Goal: Information Seeking & Learning: Check status

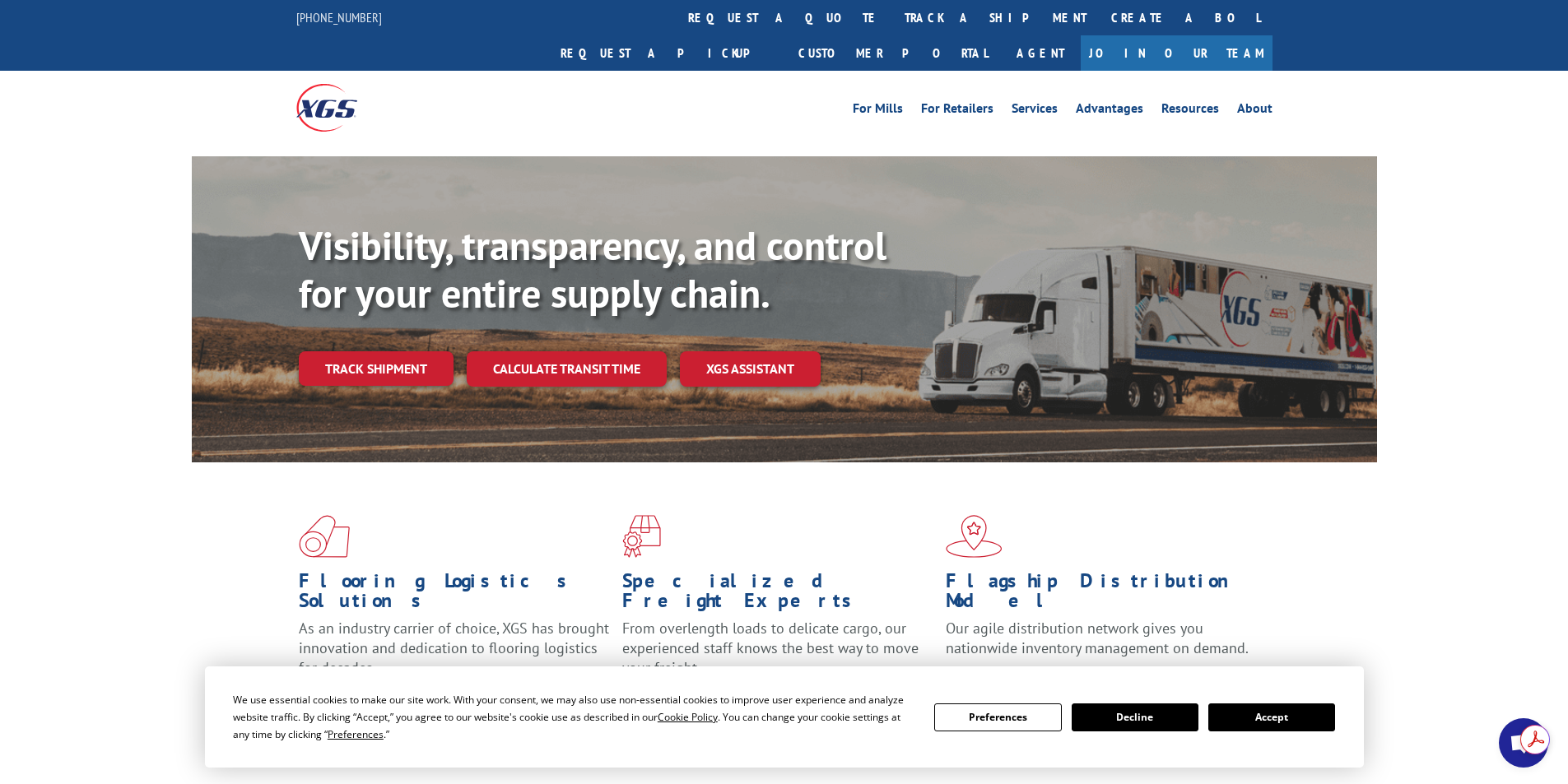
click at [1265, 722] on button "Accept" at bounding box center [1271, 718] width 126 height 28
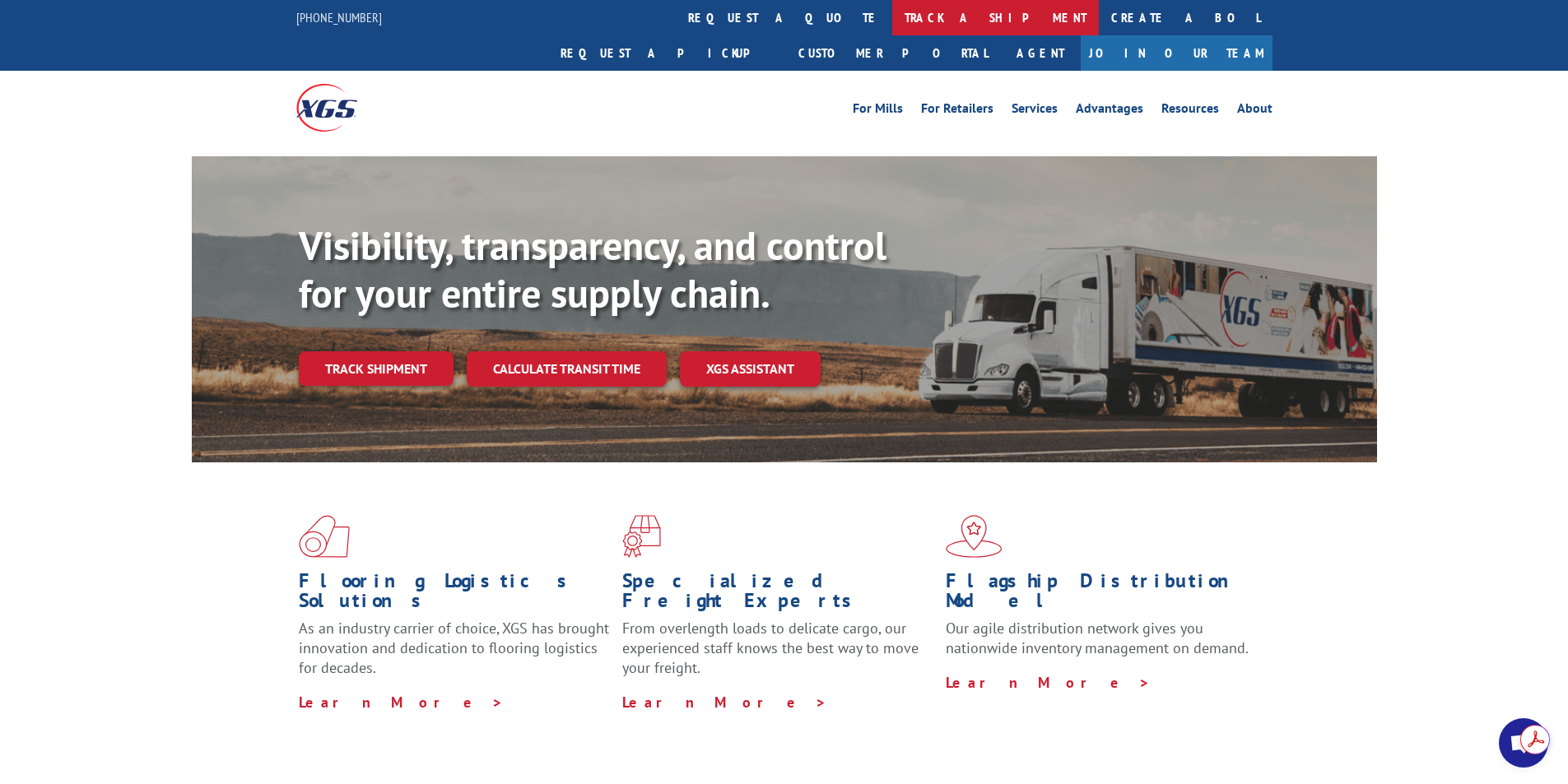
click at [892, 18] on link "track a shipment" at bounding box center [995, 18] width 206 height 35
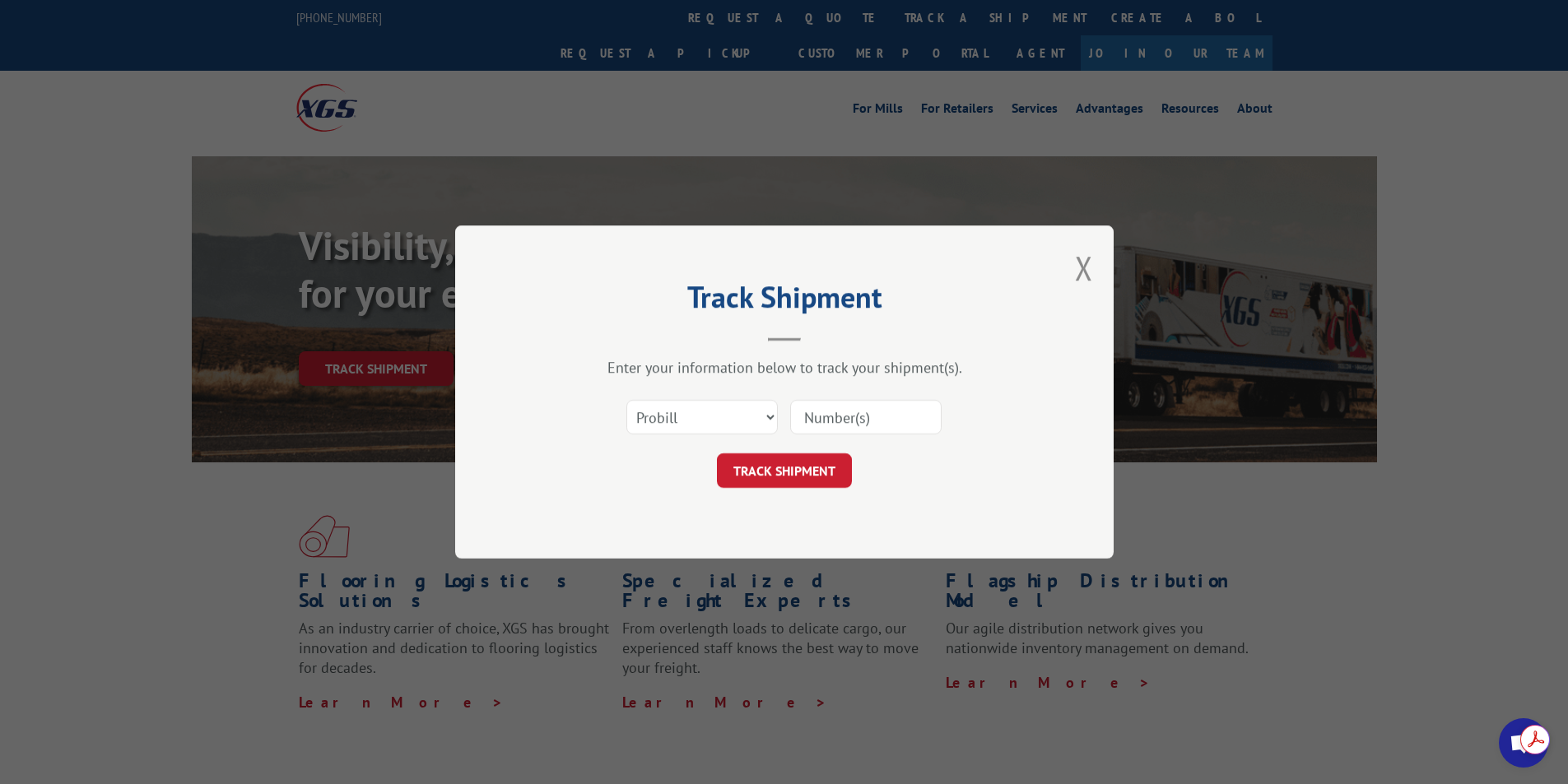
click at [852, 411] on input at bounding box center [866, 417] width 152 height 34
paste input "Order # SO1587360"
type input "Order # SO1587360"
click at [852, 417] on input "Order # SO1587360" at bounding box center [866, 417] width 152 height 34
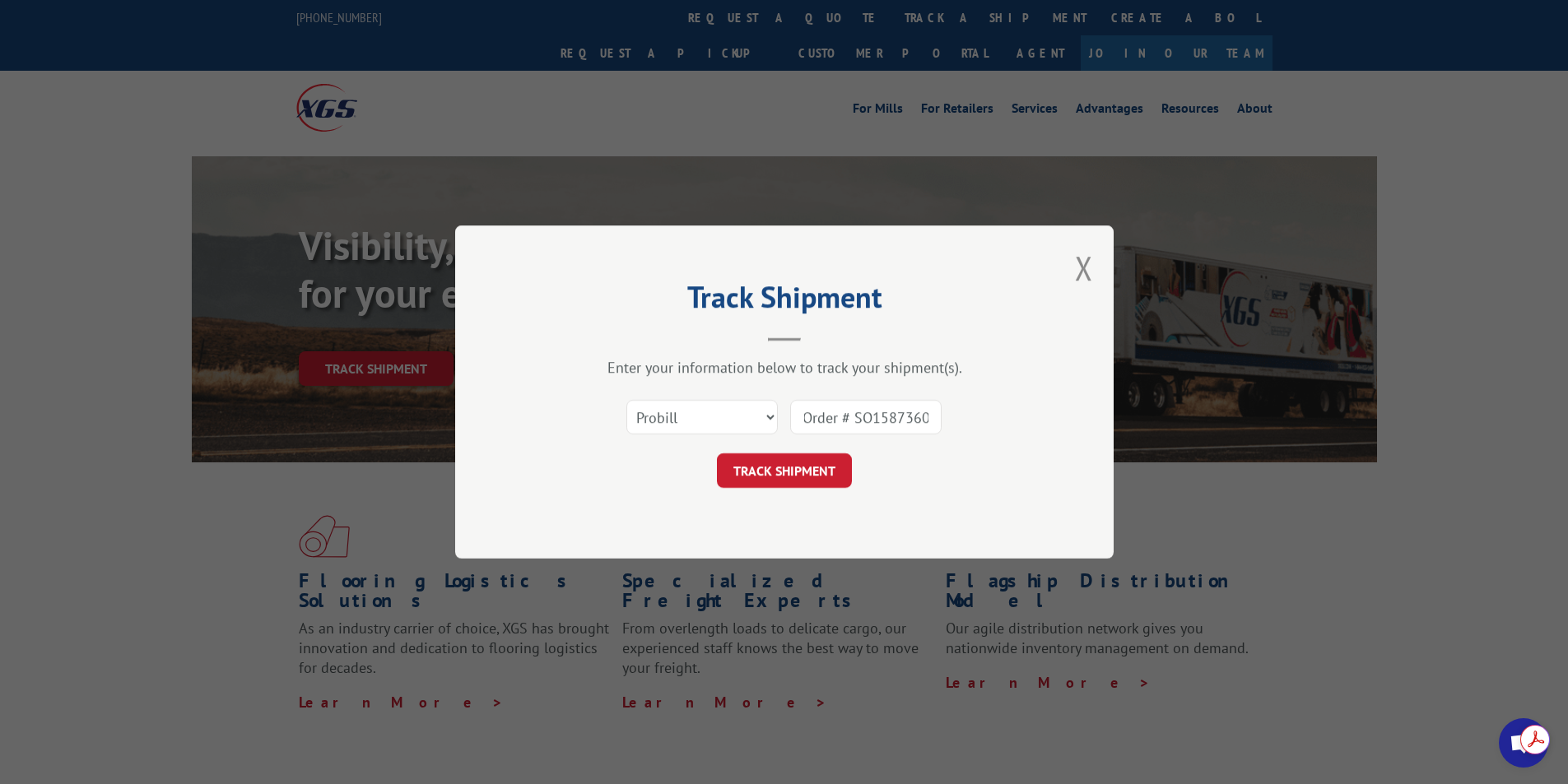
scroll to position [0, 0]
drag, startPoint x: 933, startPoint y: 421, endPoint x: 721, endPoint y: 413, distance: 212.2
click at [724, 413] on div "Select category... Probill BOL PO Order # SO1587360" at bounding box center [784, 417] width 494 height 54
click at [860, 417] on input at bounding box center [866, 417] width 152 height 34
paste input "17402715"
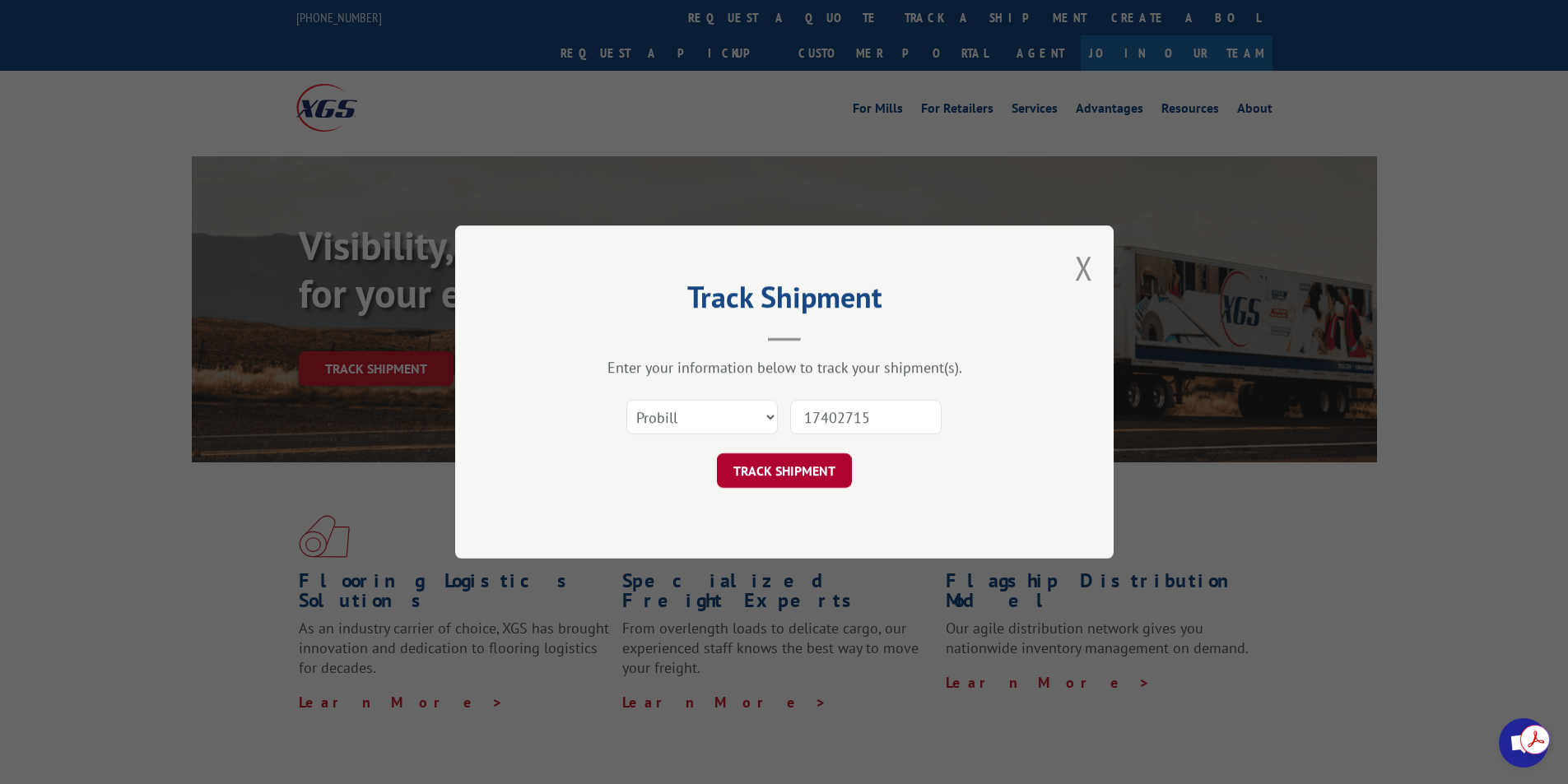
type input "17402715"
click at [775, 464] on button "TRACK SHIPMENT" at bounding box center [785, 471] width 135 height 34
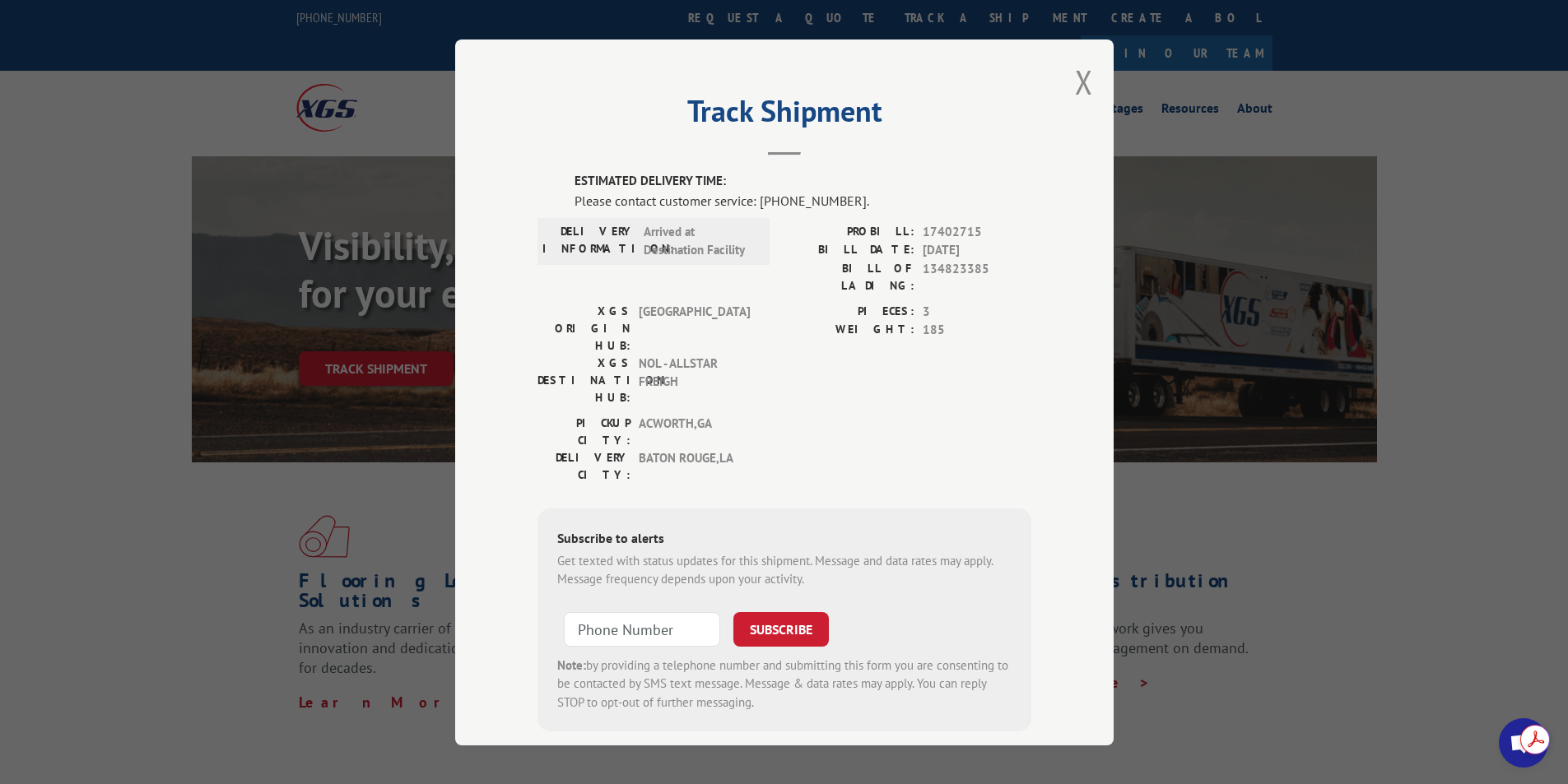
click at [810, 114] on h2 "Track Shipment" at bounding box center [784, 115] width 494 height 32
click at [1081, 68] on button "Close modal" at bounding box center [1083, 82] width 18 height 44
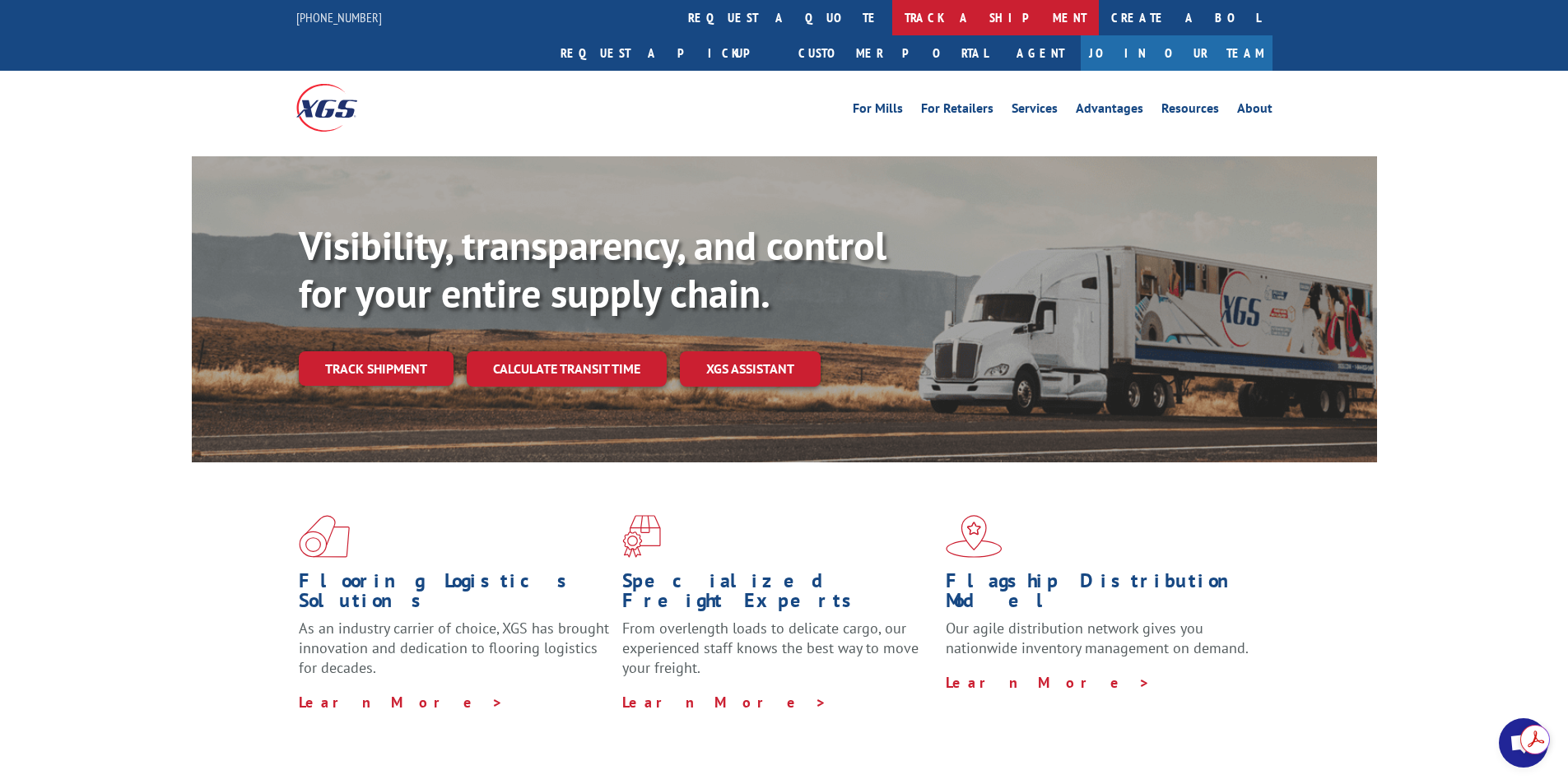
click at [892, 12] on link "track a shipment" at bounding box center [995, 18] width 206 height 35
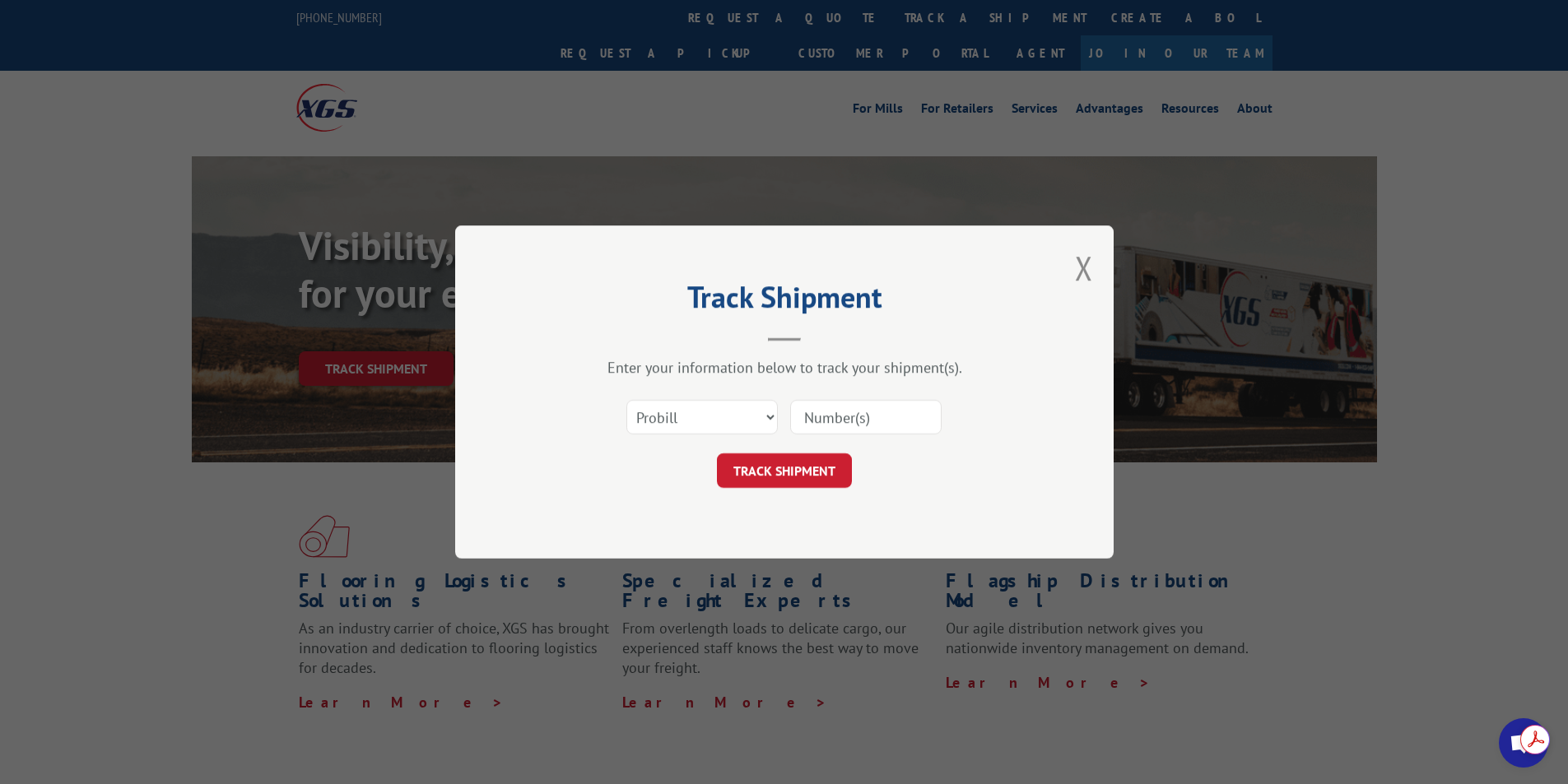
drag, startPoint x: 858, startPoint y: 420, endPoint x: 862, endPoint y: 401, distance: 19.4
click at [861, 413] on input at bounding box center [866, 417] width 152 height 34
click at [850, 400] on input at bounding box center [866, 417] width 152 height 34
click at [830, 424] on input at bounding box center [866, 417] width 152 height 34
type input "17402715"
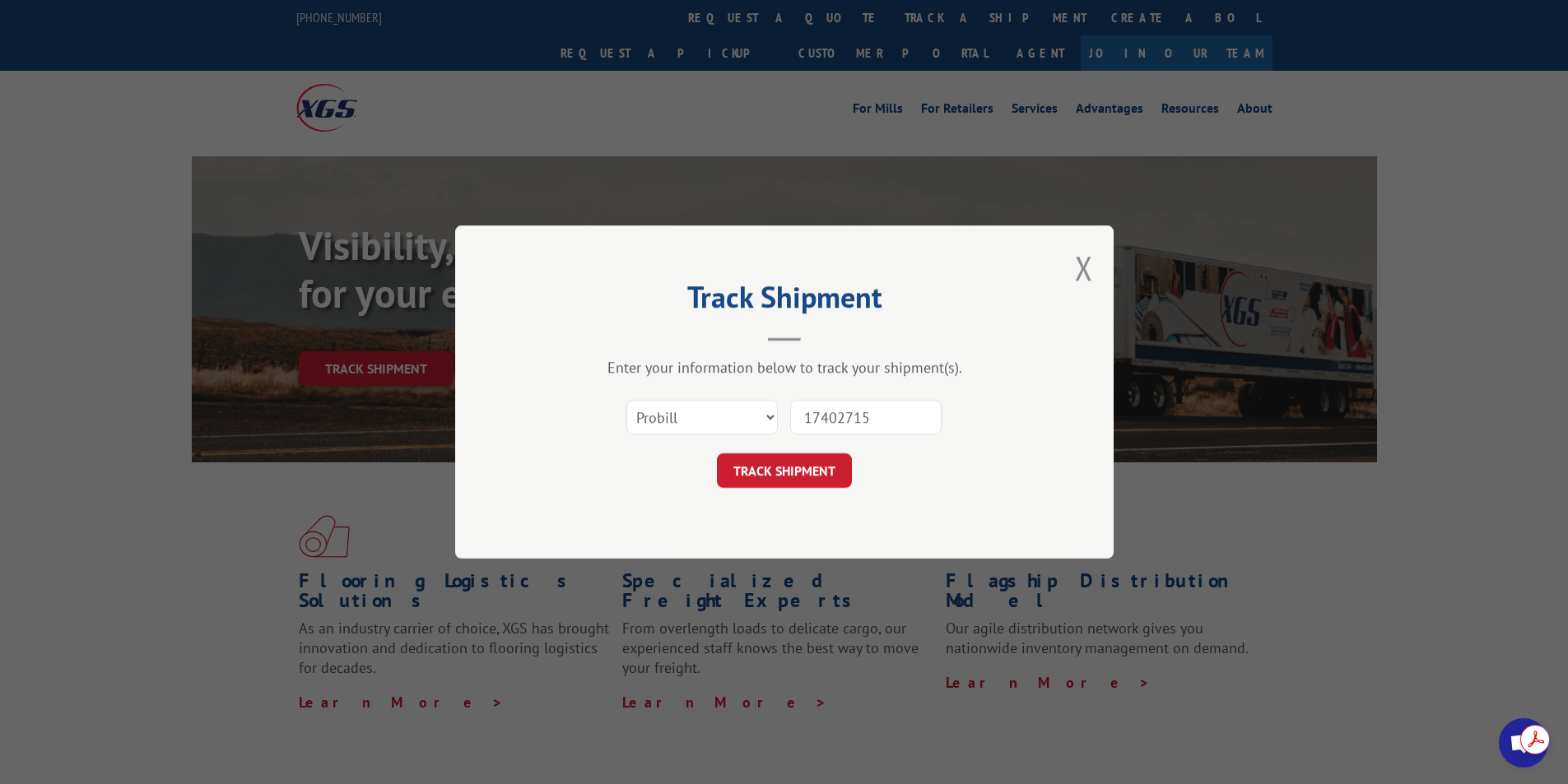
click at [810, 468] on button "TRACK SHIPMENT" at bounding box center [785, 471] width 135 height 34
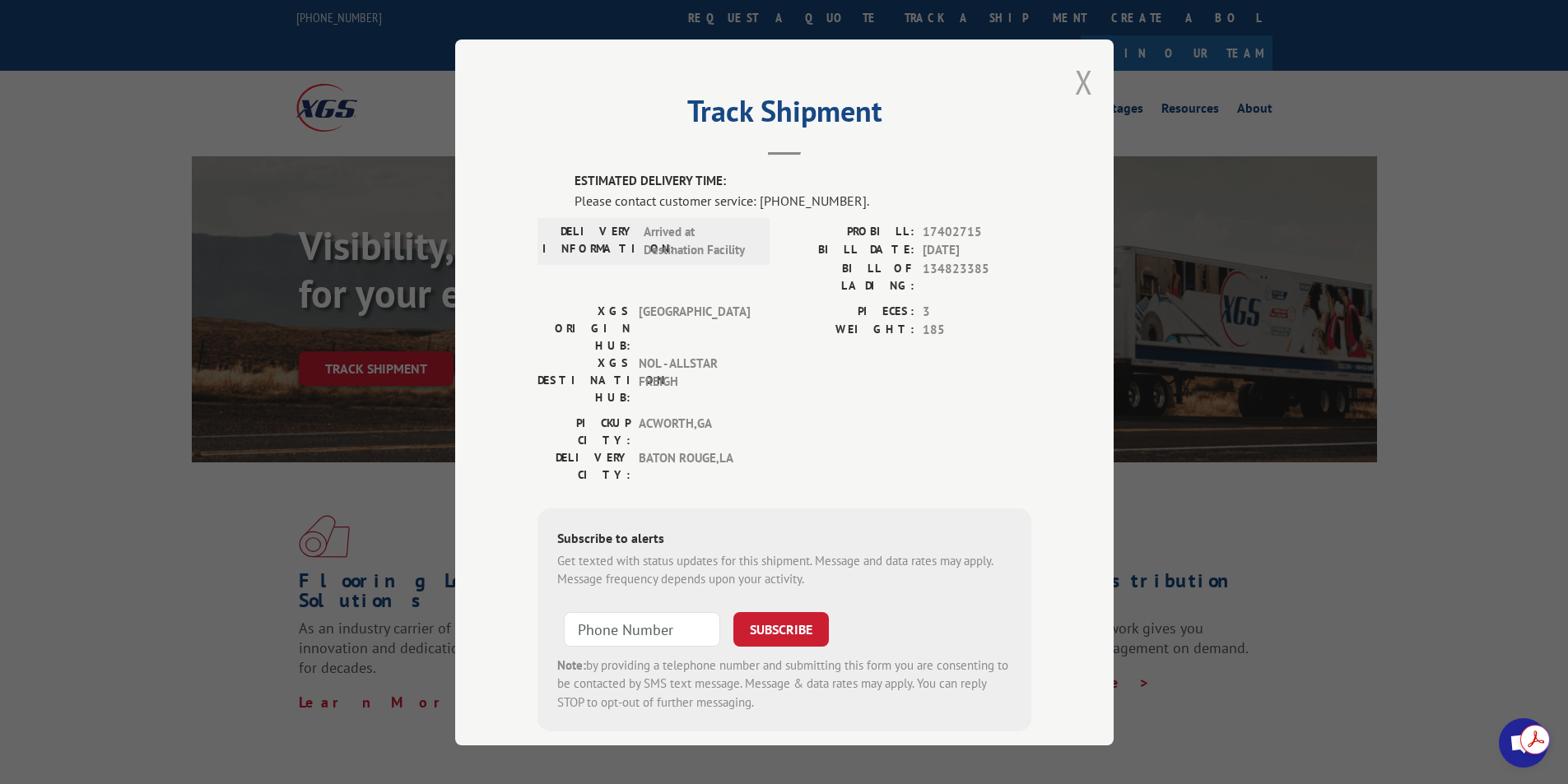
click at [1082, 84] on button "Close modal" at bounding box center [1083, 82] width 18 height 44
